Goal: Task Accomplishment & Management: Manage account settings

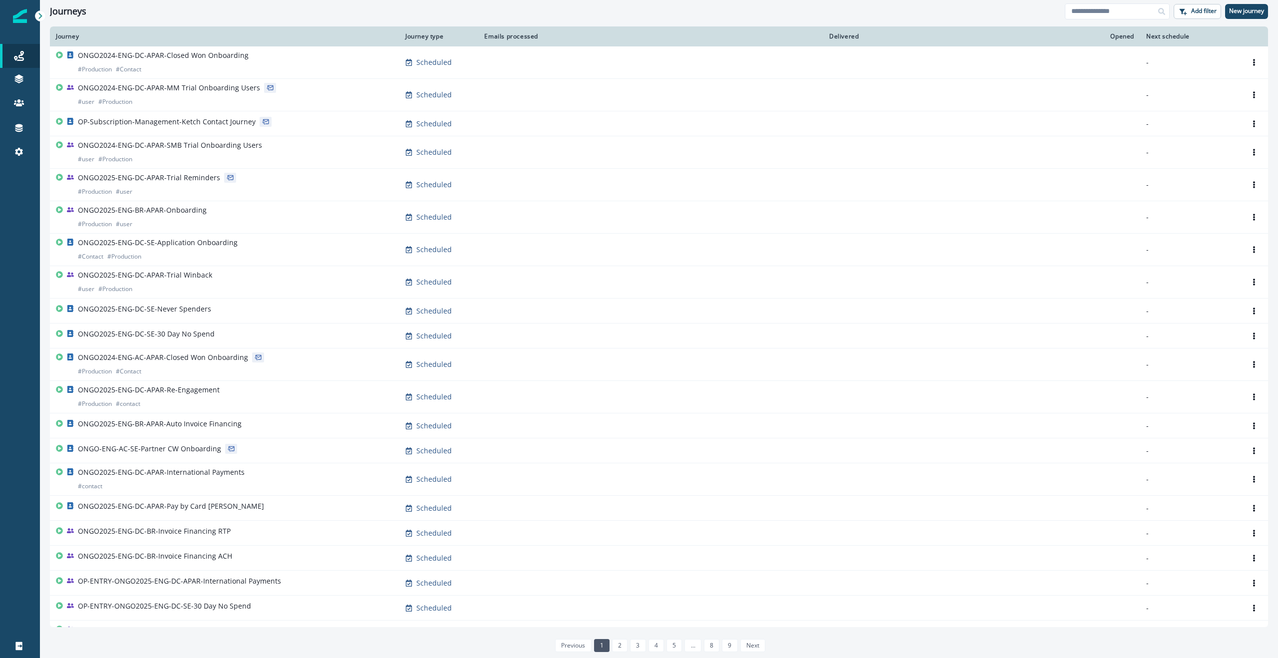
click at [666, 12] on div "Journeys" at bounding box center [557, 11] width 1015 height 11
click at [1111, 13] on input at bounding box center [1117, 11] width 105 height 16
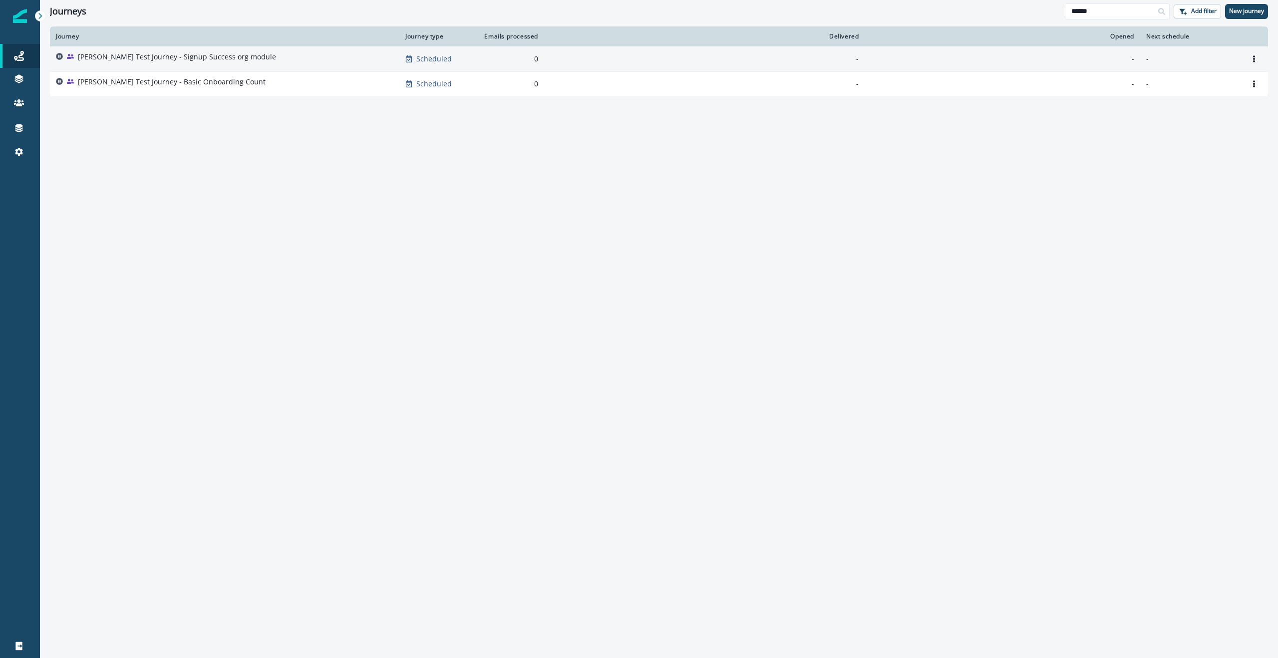
type input "******"
click at [211, 57] on p "[PERSON_NAME] Test Journey - Signup Success org module" at bounding box center [177, 57] width 198 height 10
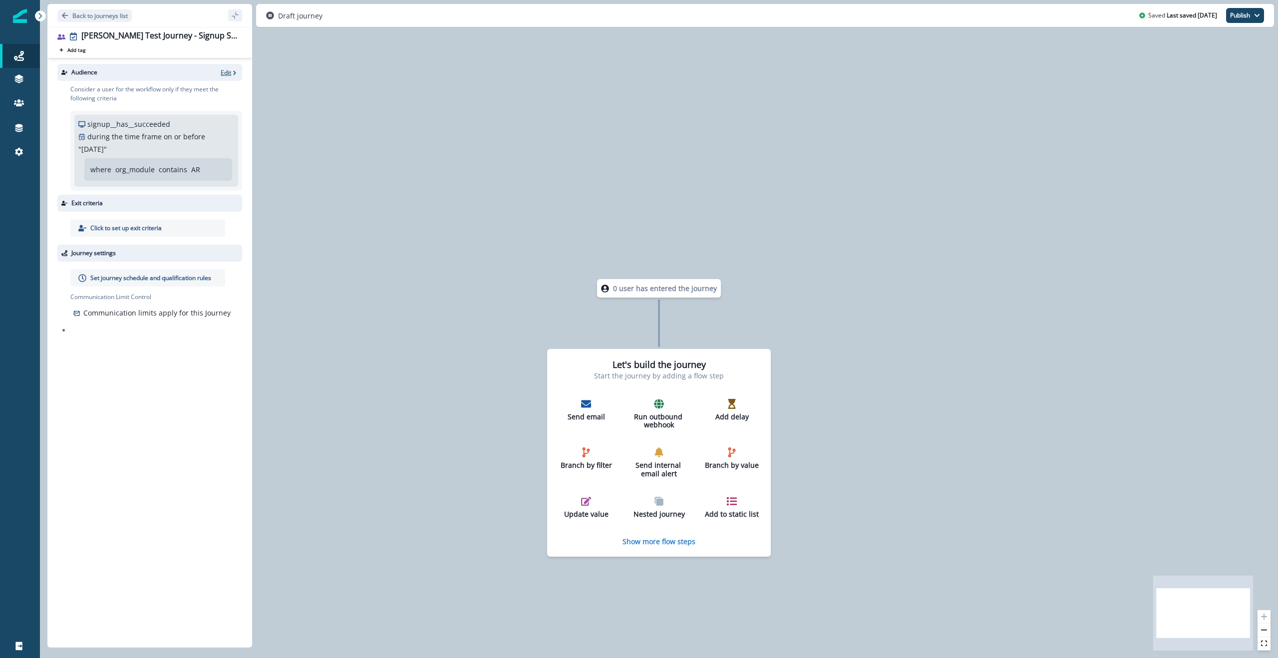
click at [225, 73] on p "Edit" at bounding box center [226, 72] width 10 height 8
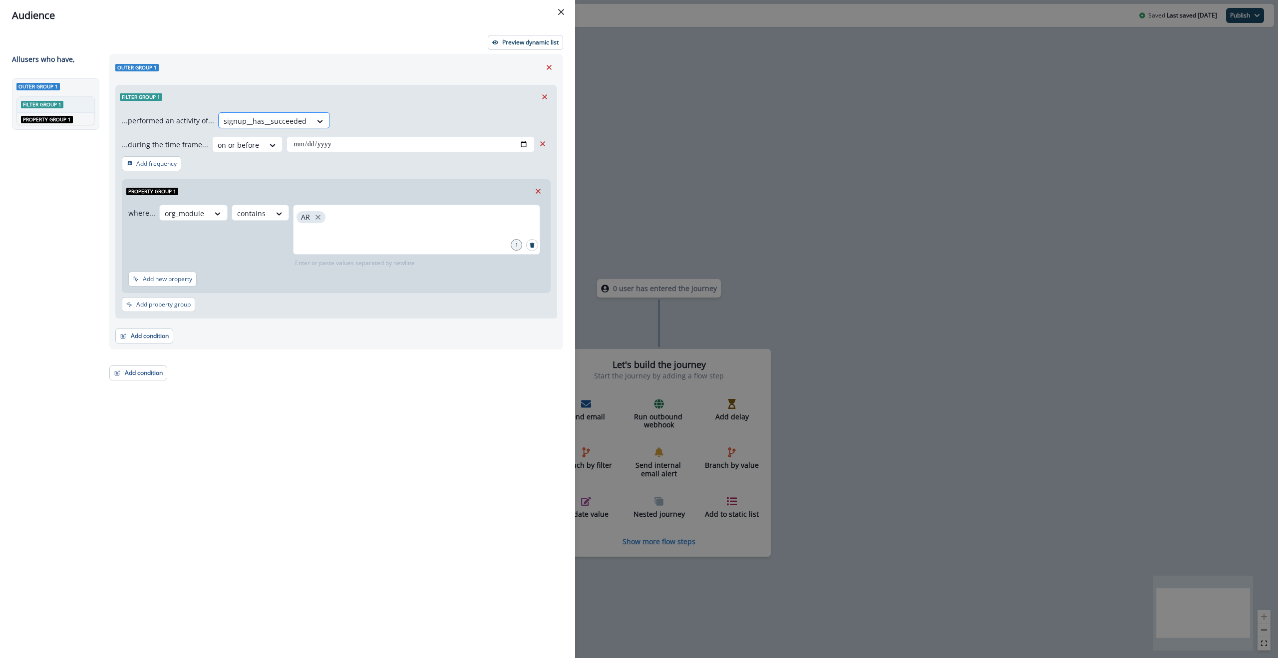
click at [280, 120] on div at bounding box center [265, 121] width 83 height 12
type input "**********"
click at [276, 216] on div "staff__add_user__triggered" at bounding box center [290, 217] width 150 height 18
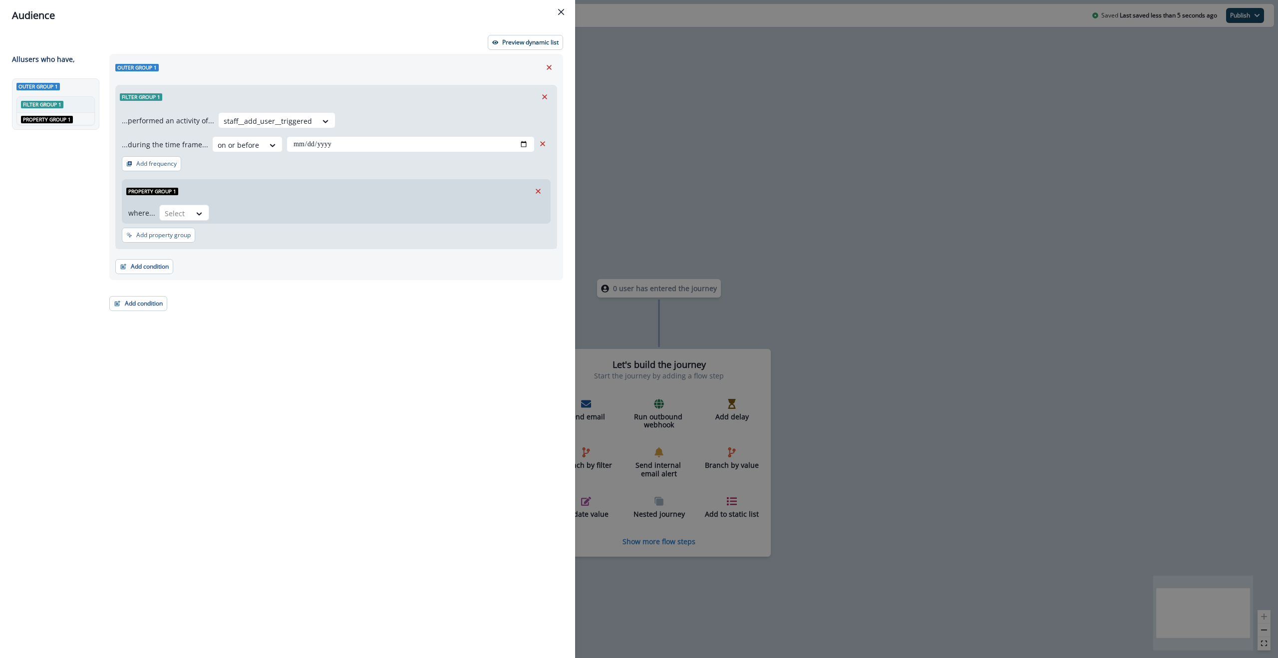
click at [546, 143] on icon "Remove" at bounding box center [542, 143] width 9 height 9
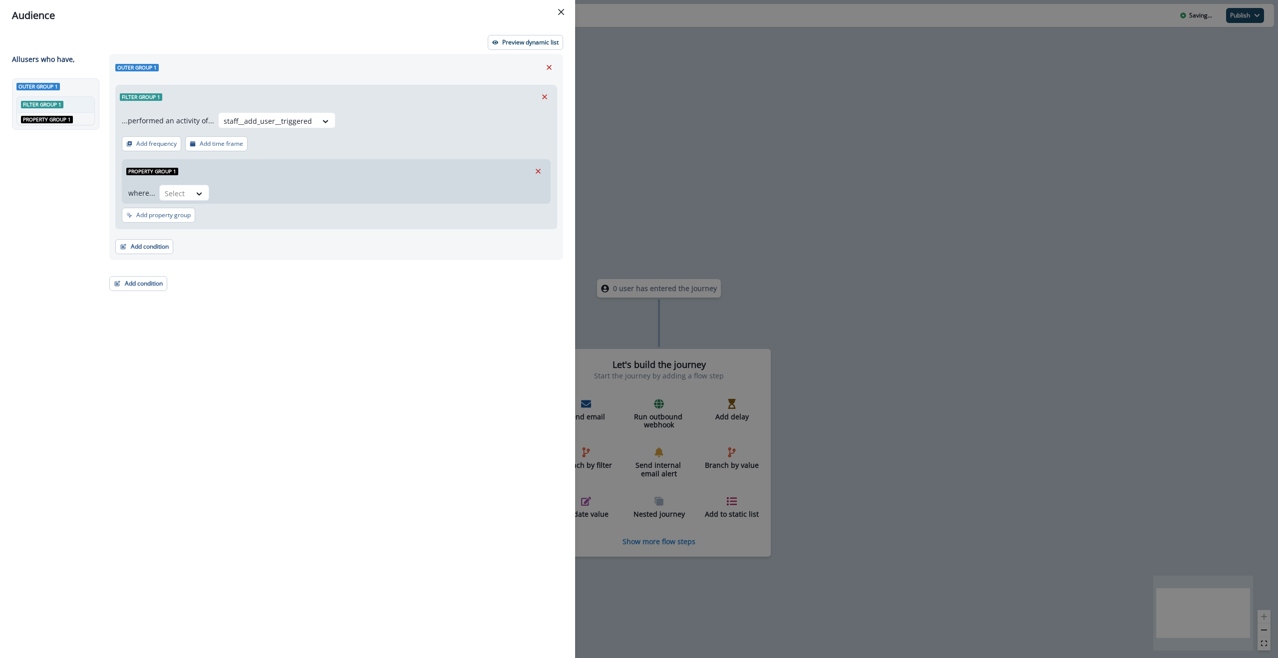
click at [520, 122] on div "...performed an activity of... staff__add_user__triggered" at bounding box center [336, 122] width 429 height 20
click at [528, 43] on p "Preview dynamic list" at bounding box center [530, 42] width 56 height 7
click at [174, 187] on div at bounding box center [175, 193] width 21 height 12
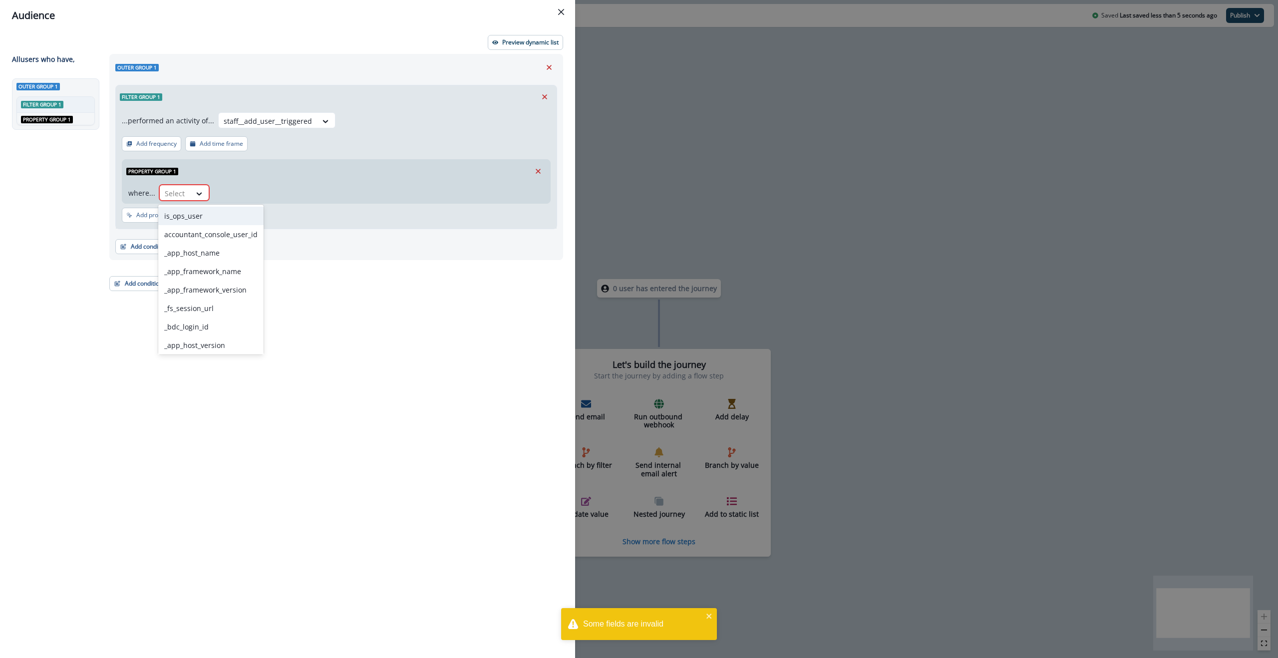
click at [428, 188] on div "where... is_ops_user, 1 of 14. 14 results available. Use Up and Down to choose …" at bounding box center [334, 193] width 412 height 16
click at [540, 171] on icon "Remove" at bounding box center [538, 171] width 9 height 9
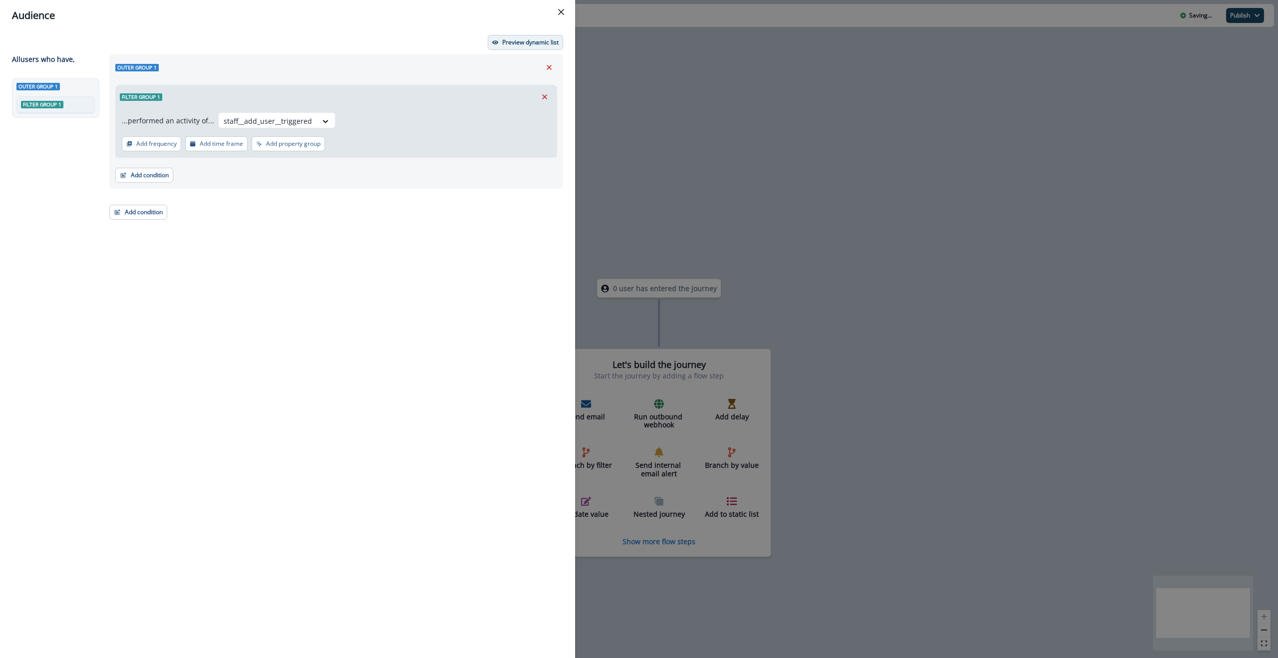
click at [520, 43] on p "Preview dynamic list" at bounding box center [530, 42] width 56 height 7
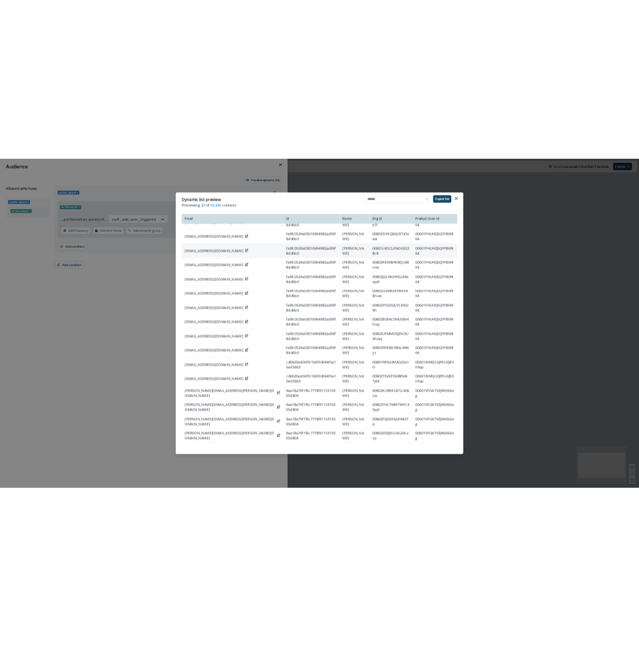
scroll to position [129, 0]
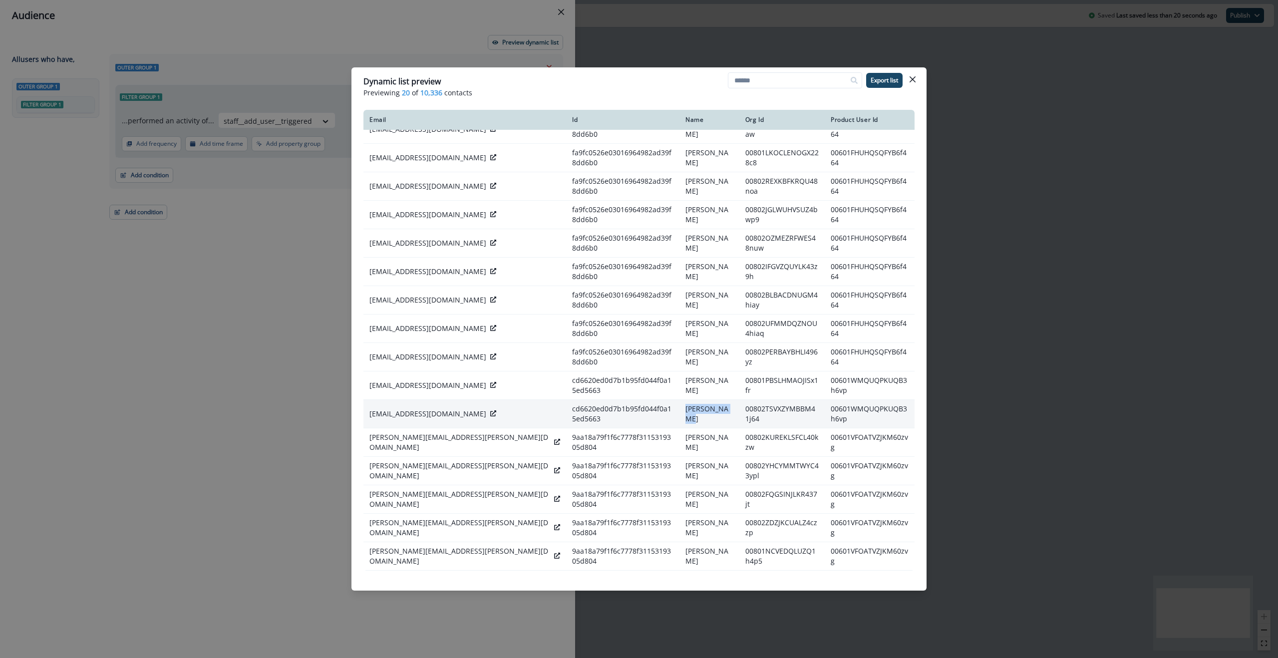
drag, startPoint x: 671, startPoint y: 414, endPoint x: 748, endPoint y: 406, distance: 77.3
click at [679, 414] on td "[PERSON_NAME]" at bounding box center [709, 413] width 60 height 28
click at [917, 77] on button "Close" at bounding box center [913, 79] width 16 height 16
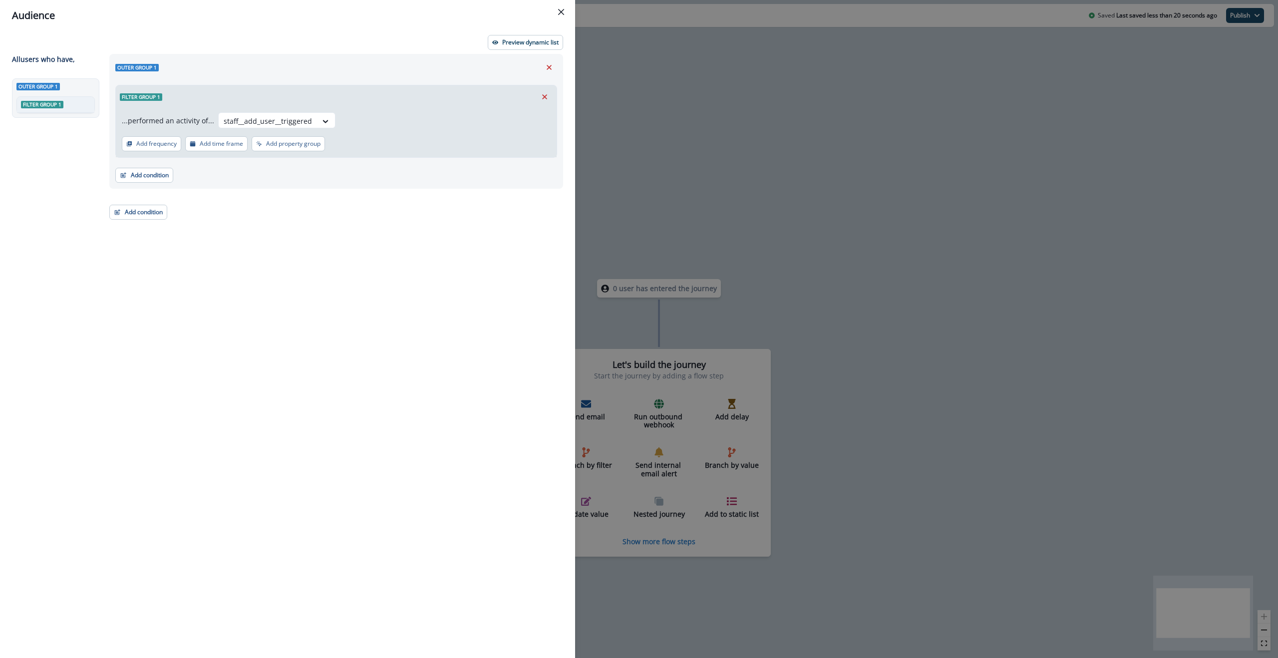
click at [162, 25] on header "Audience" at bounding box center [287, 15] width 575 height 31
click at [559, 13] on icon "Close" at bounding box center [561, 12] width 6 height 6
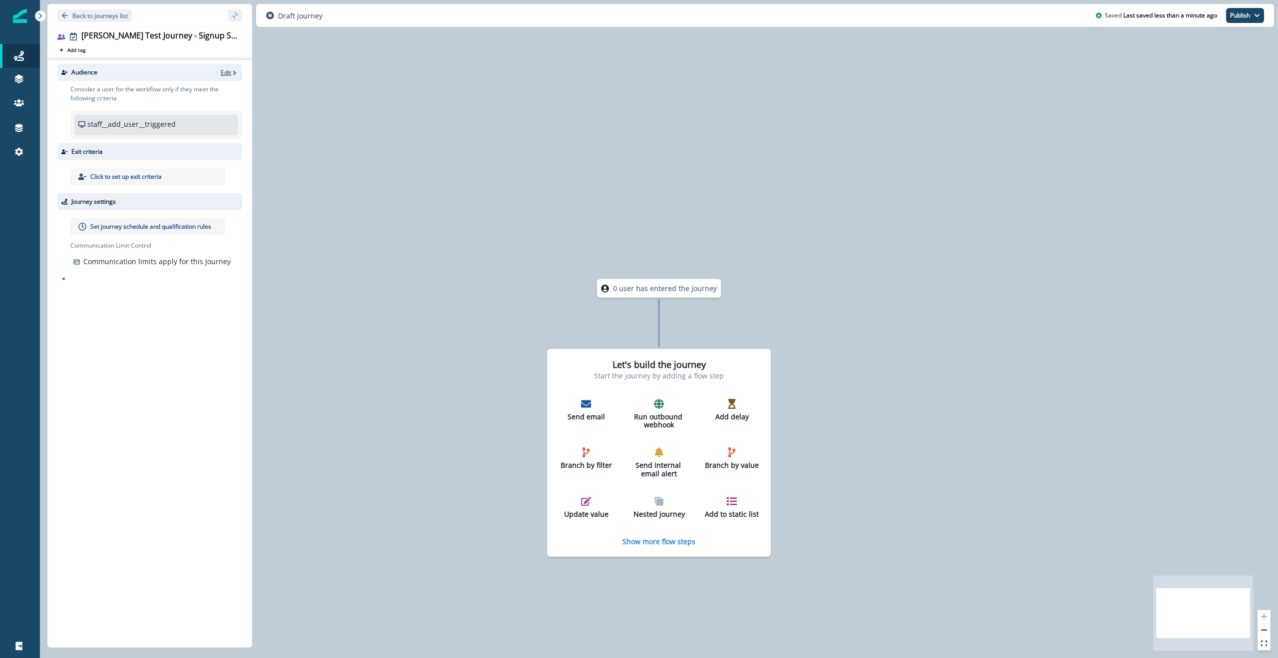
click at [230, 73] on p "Edit" at bounding box center [226, 72] width 10 height 8
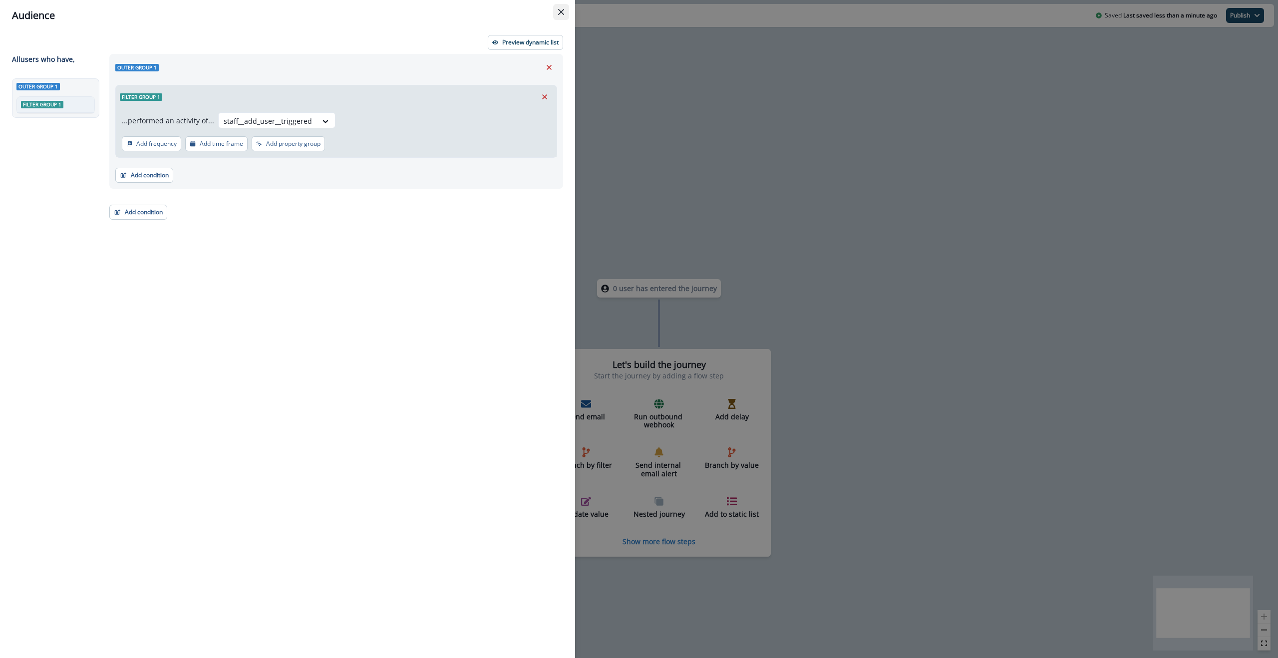
click at [563, 13] on icon "Close" at bounding box center [561, 12] width 6 height 6
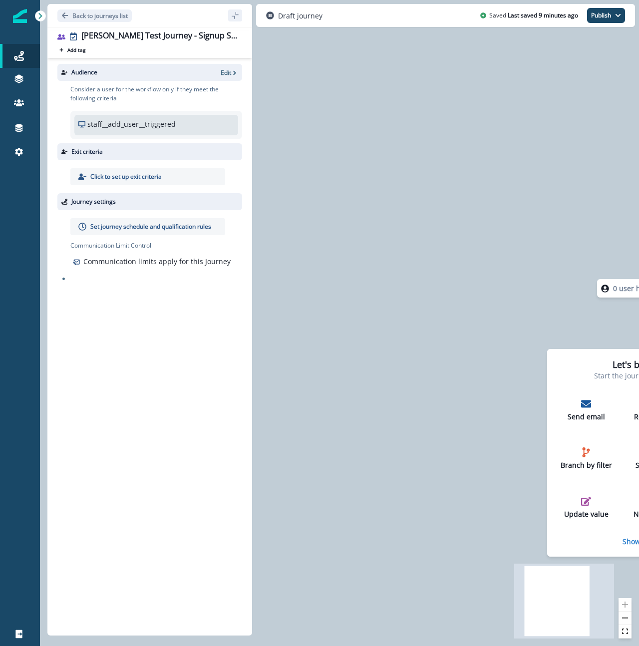
click at [151, 369] on div "Audience Edit Consider a user for the workflow only if they meet the following …" at bounding box center [149, 345] width 205 height 574
